Goal: Transaction & Acquisition: Purchase product/service

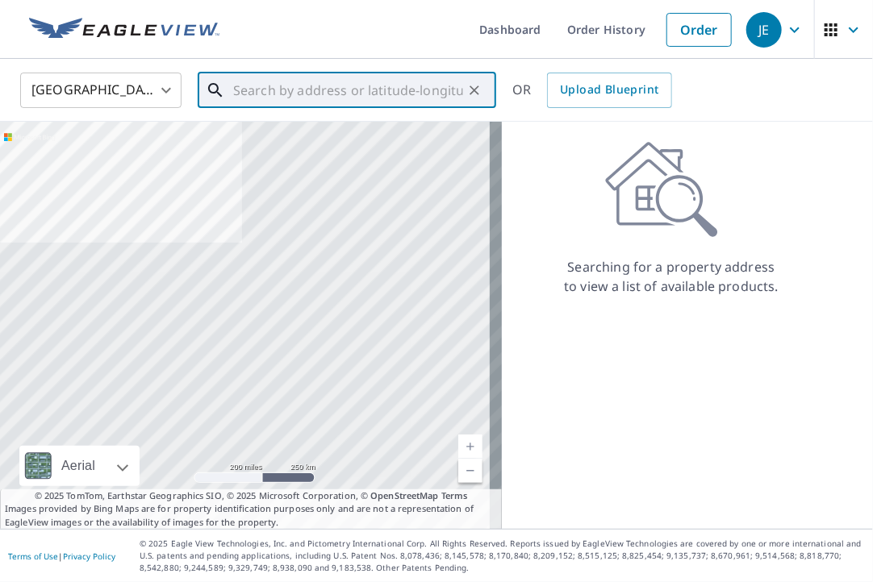
click at [269, 99] on input "text" at bounding box center [348, 90] width 230 height 45
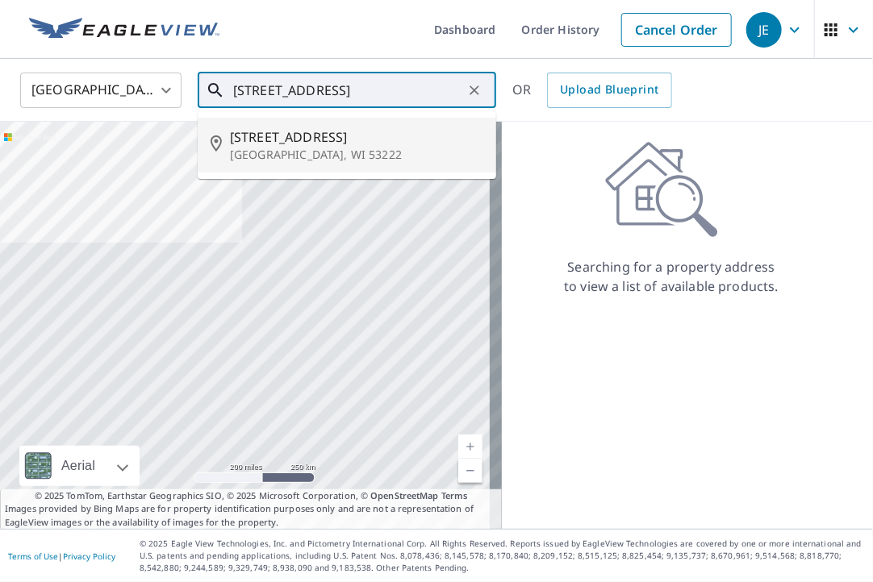
click at [263, 149] on p "[GEOGRAPHIC_DATA], WI 53222" at bounding box center [356, 155] width 253 height 16
type input "[STREET_ADDRESS]"
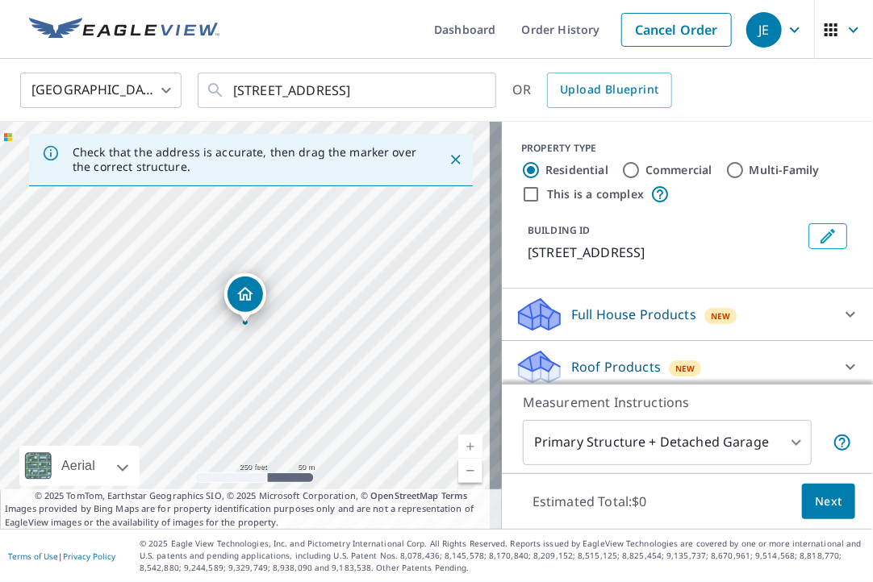
click at [771, 446] on body "JE JE Dashboard Order History Cancel Order JE [GEOGRAPHIC_DATA] [GEOGRAPHIC_DAT…" at bounding box center [436, 291] width 873 height 582
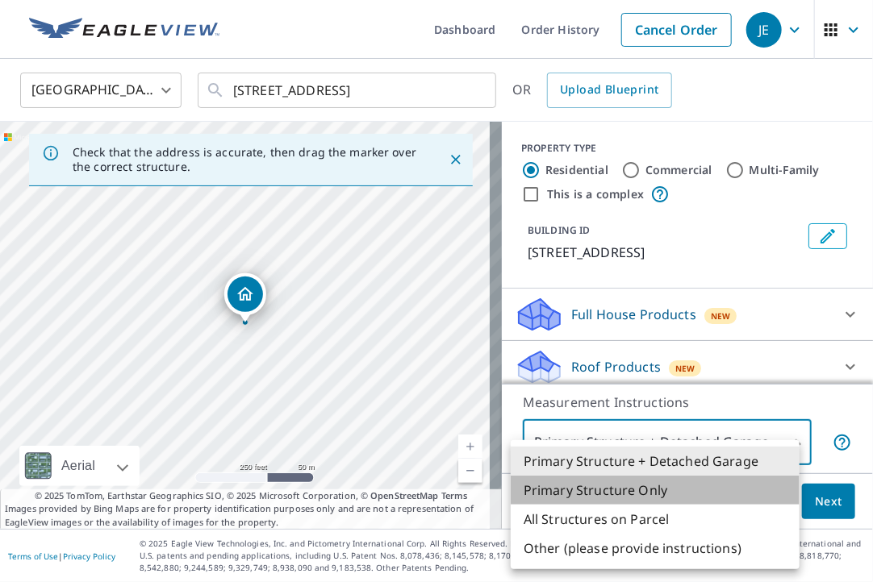
click at [612, 488] on li "Primary Structure Only" at bounding box center [655, 490] width 289 height 29
type input "2"
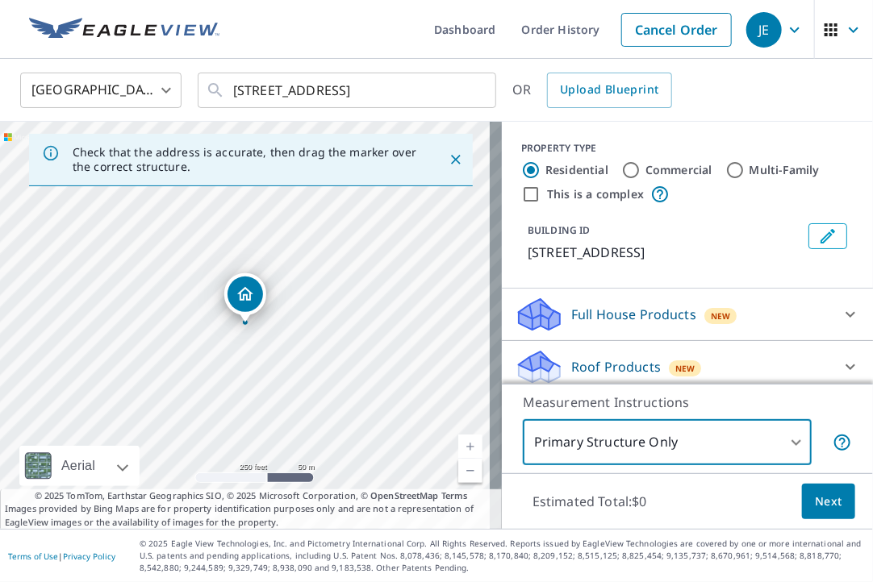
click at [831, 320] on div at bounding box center [850, 314] width 39 height 39
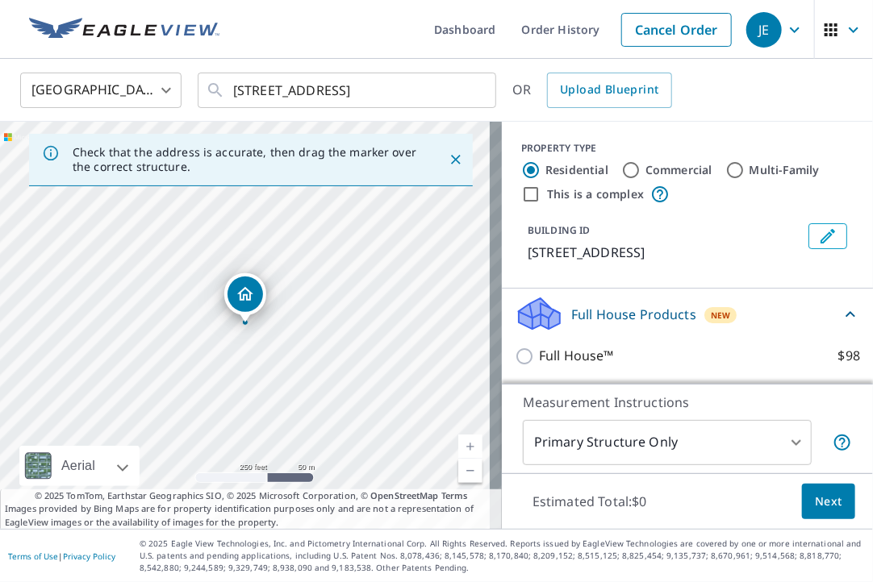
scroll to position [158, 0]
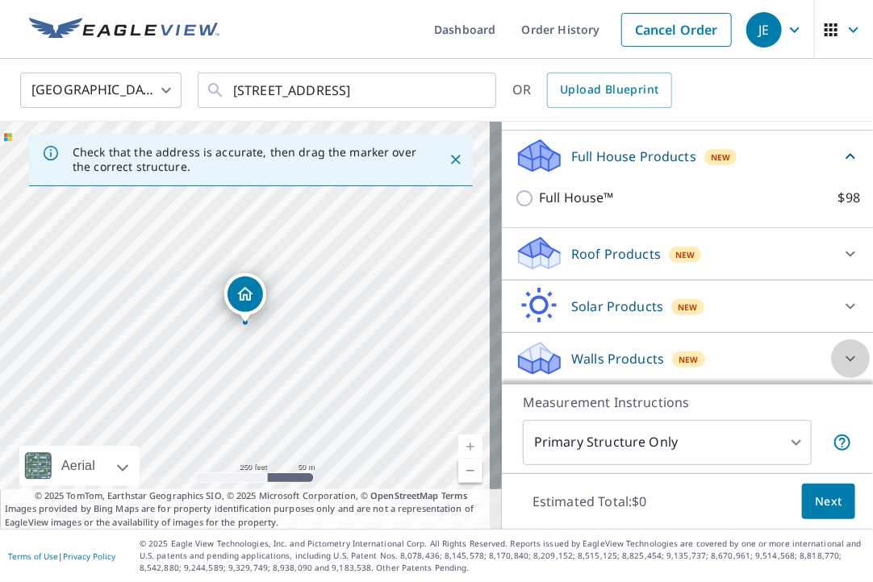
click at [840, 354] on icon at bounding box center [849, 358] width 19 height 19
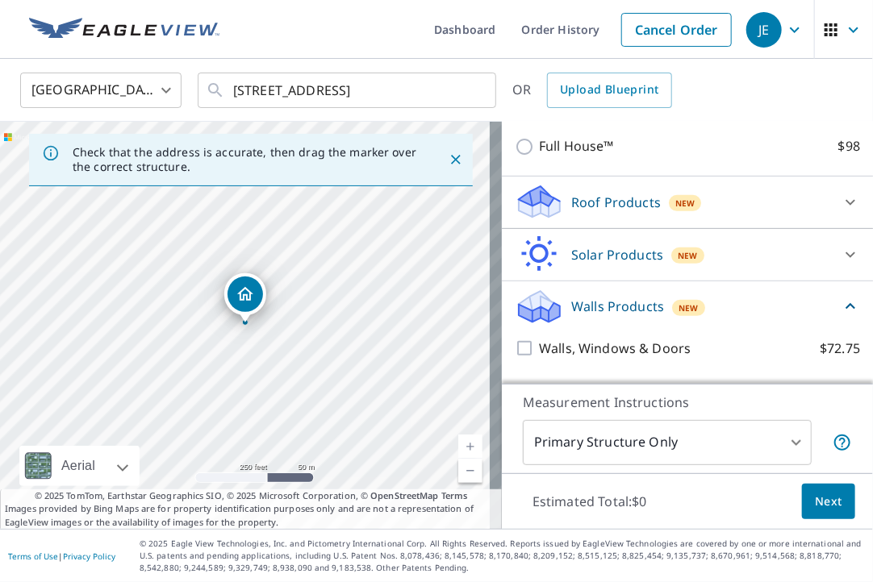
scroll to position [248, 0]
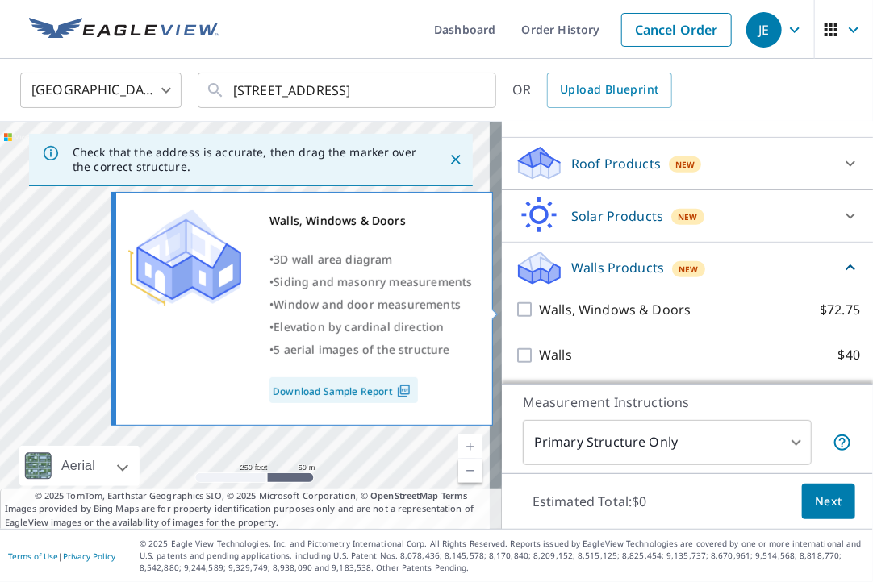
click at [515, 308] on input "Walls, Windows & Doors $72.75" at bounding box center [527, 309] width 24 height 19
checkbox input "true"
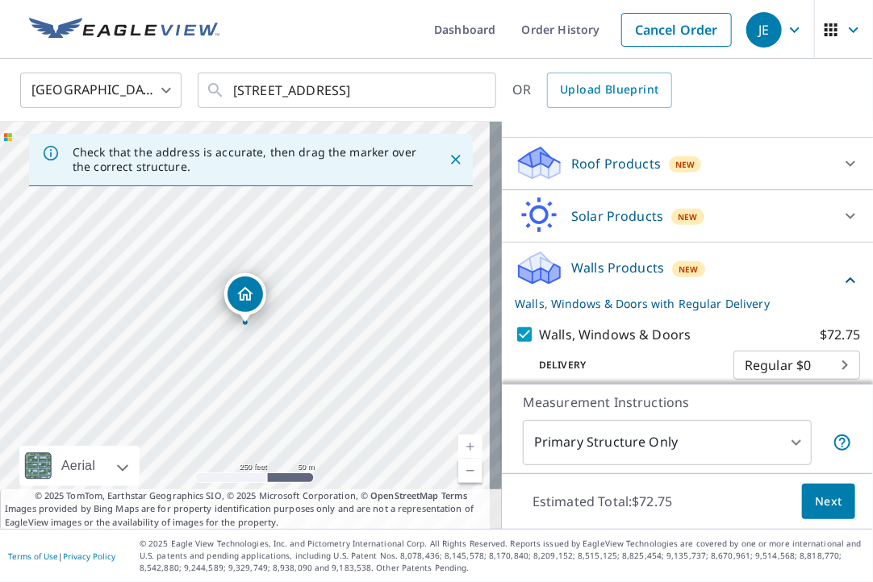
click at [816, 498] on span "Next" at bounding box center [828, 502] width 27 height 20
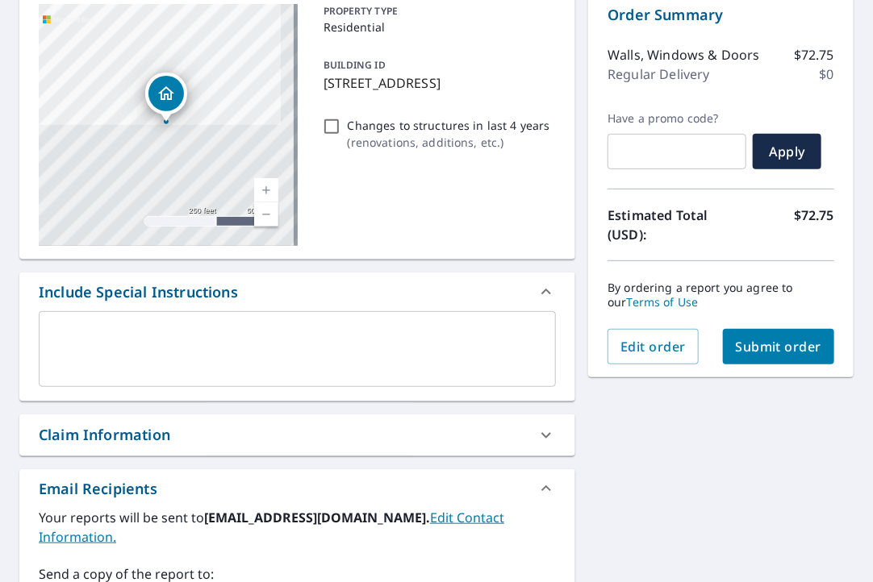
scroll to position [161, 0]
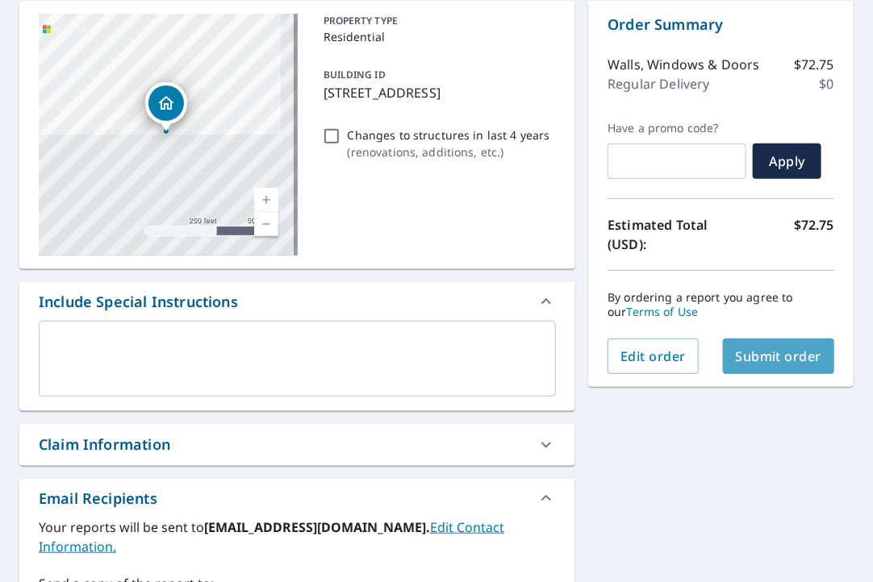
click at [777, 349] on span "Submit order" at bounding box center [779, 357] width 86 height 18
